Goal: Information Seeking & Learning: Check status

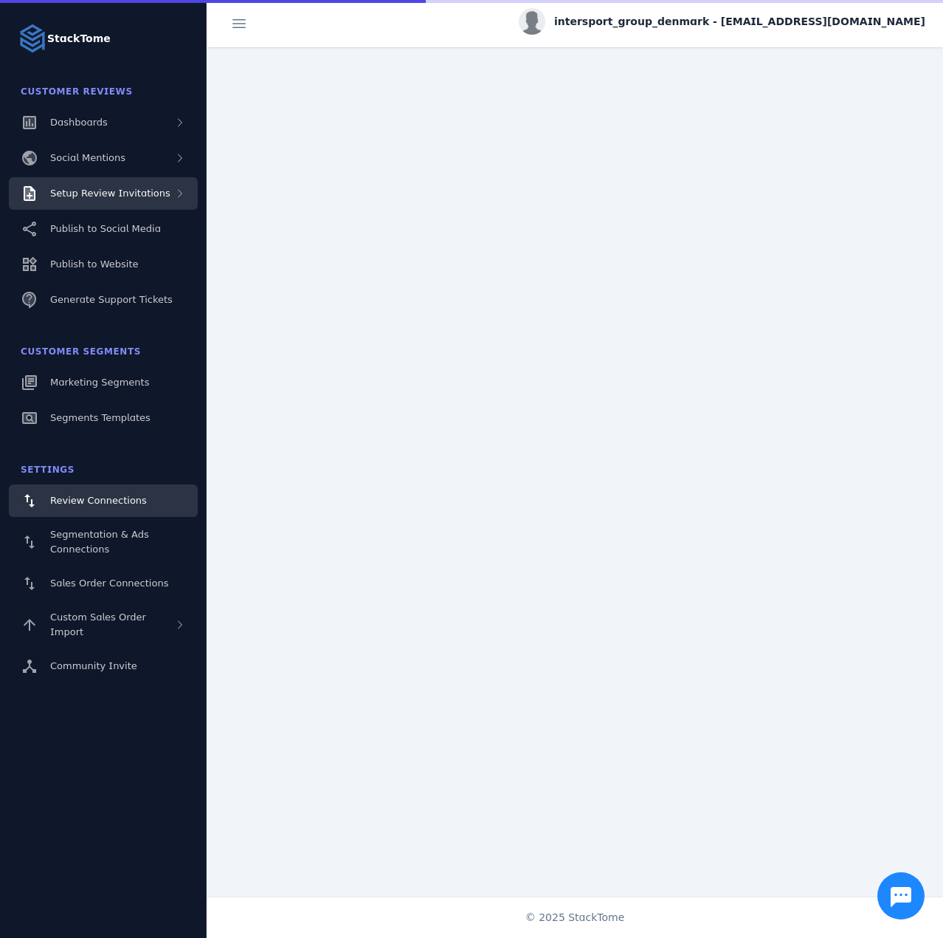
click at [150, 193] on span "Setup Review Invitations" at bounding box center [110, 193] width 120 height 11
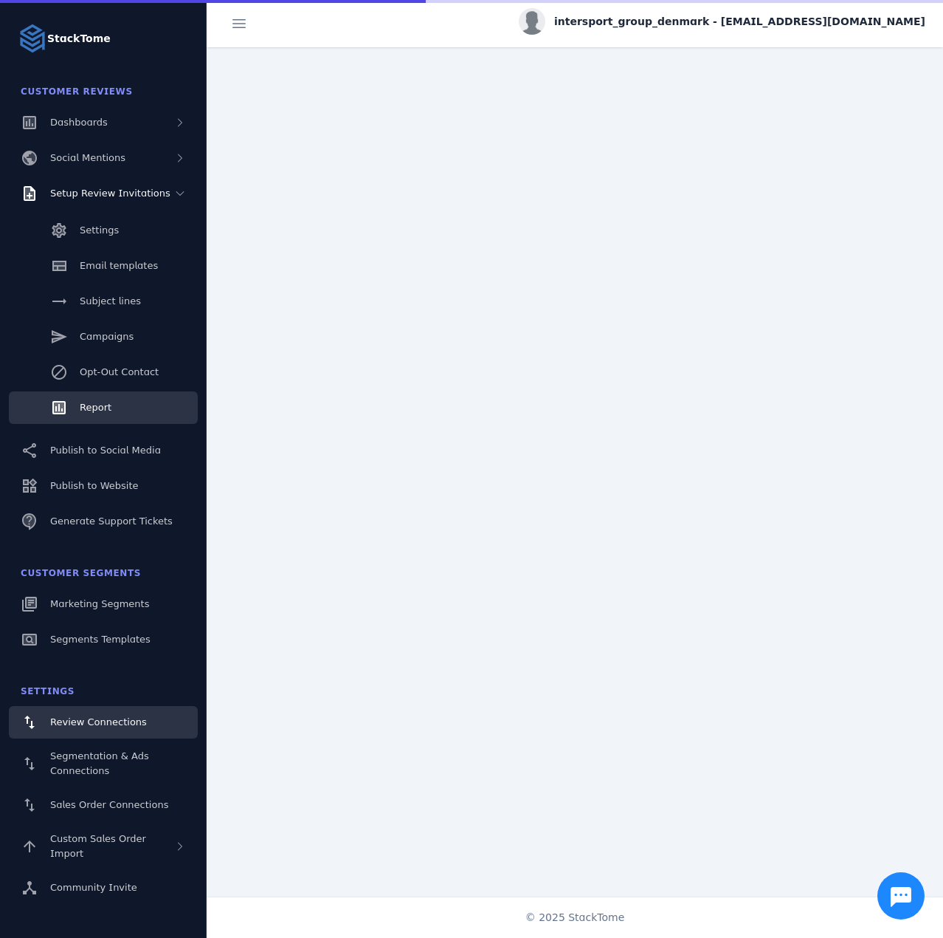
click at [112, 405] on link "Report" at bounding box center [103, 407] width 189 height 32
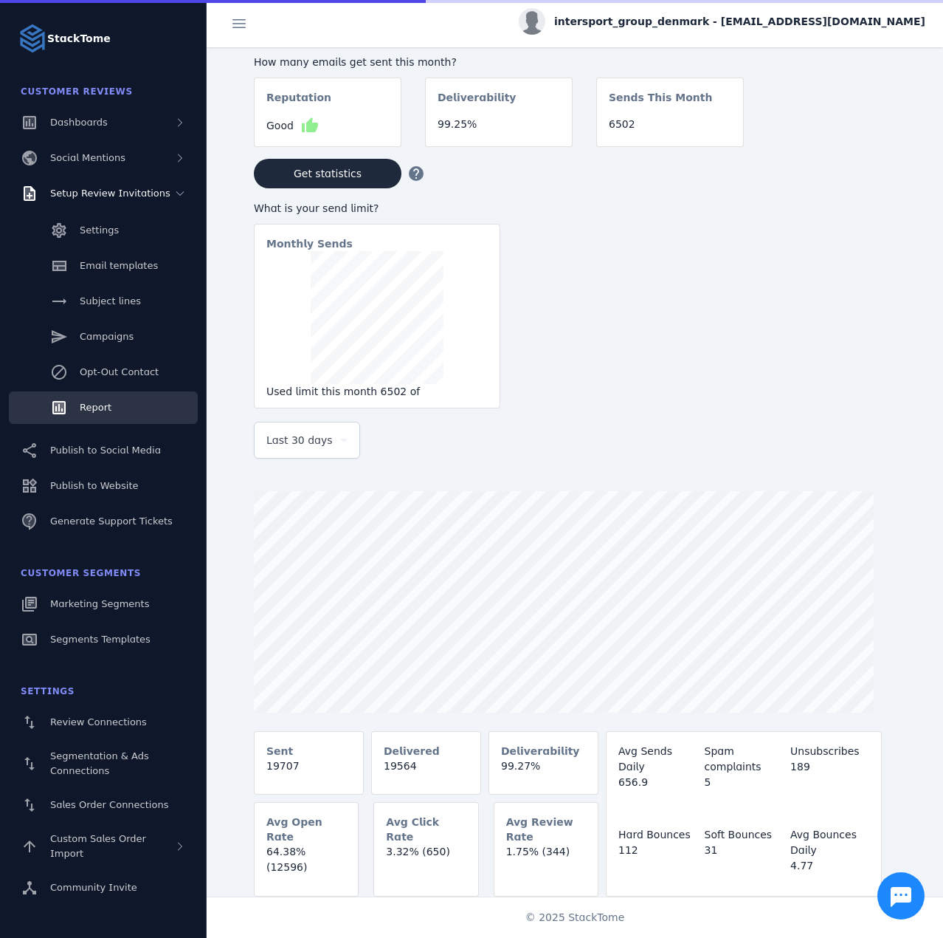
click at [315, 439] on span "Last 30 days" at bounding box center [300, 440] width 66 height 18
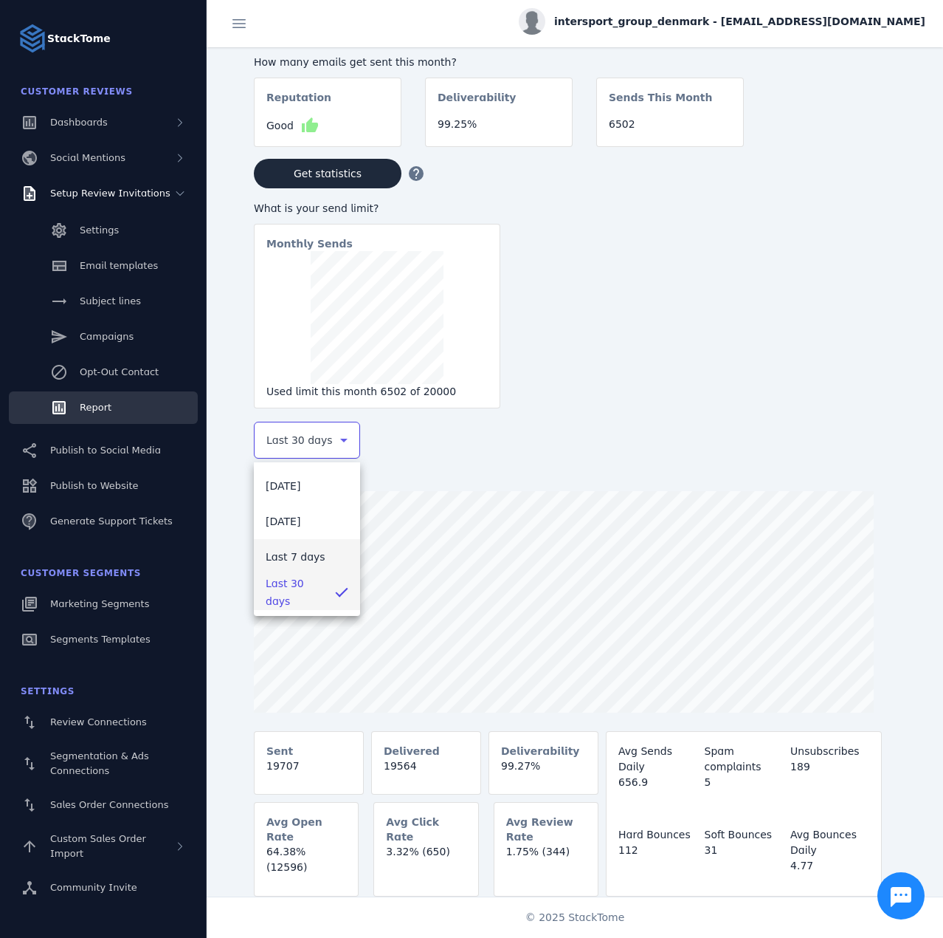
click at [285, 568] on mat-option "Last 7 days" at bounding box center [307, 556] width 106 height 35
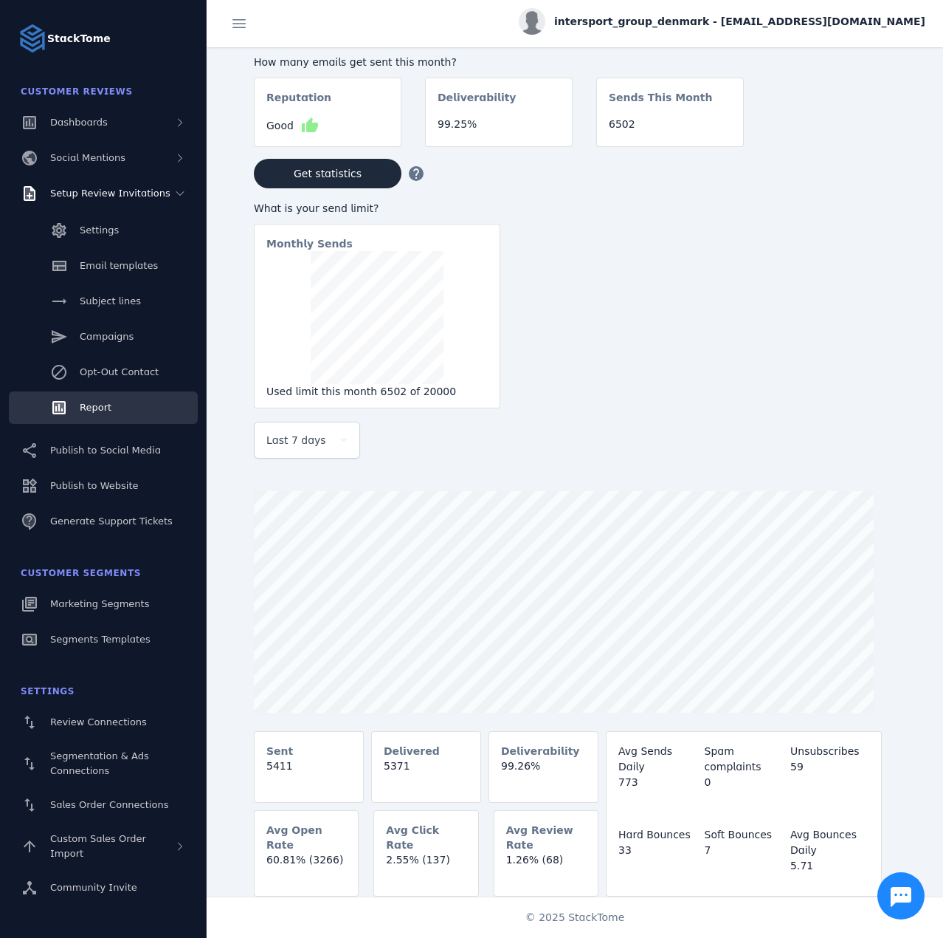
click at [799, 17] on span "intersport_group_denmark - [EMAIL_ADDRESS][DOMAIN_NAME]" at bounding box center [739, 22] width 371 height 16
click at [848, 141] on icon at bounding box center [840, 143] width 18 height 18
